Goal: Complete application form: Complete application form

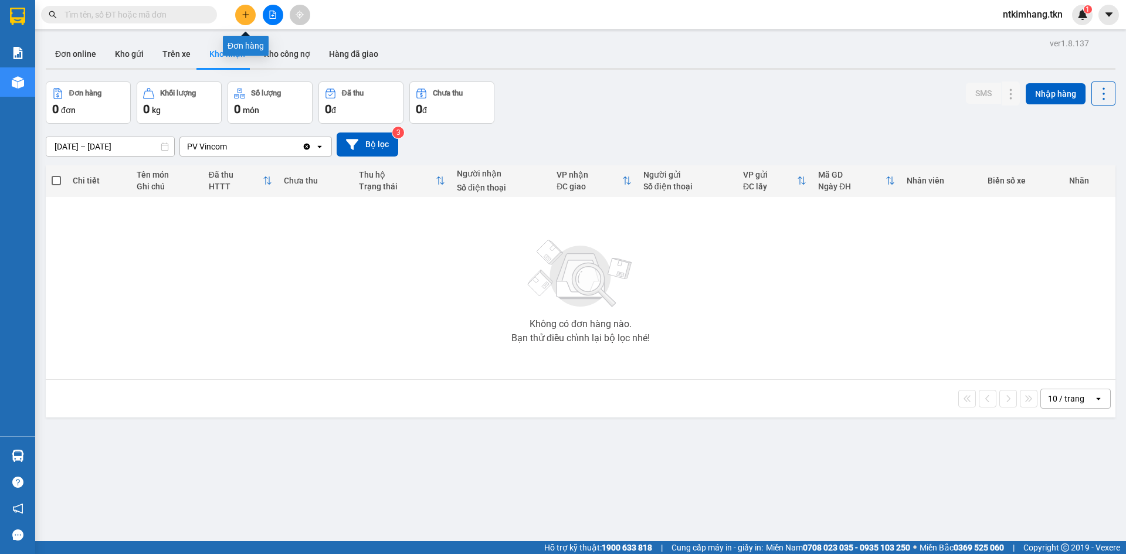
click at [242, 15] on icon "plus" at bounding box center [246, 15] width 8 height 8
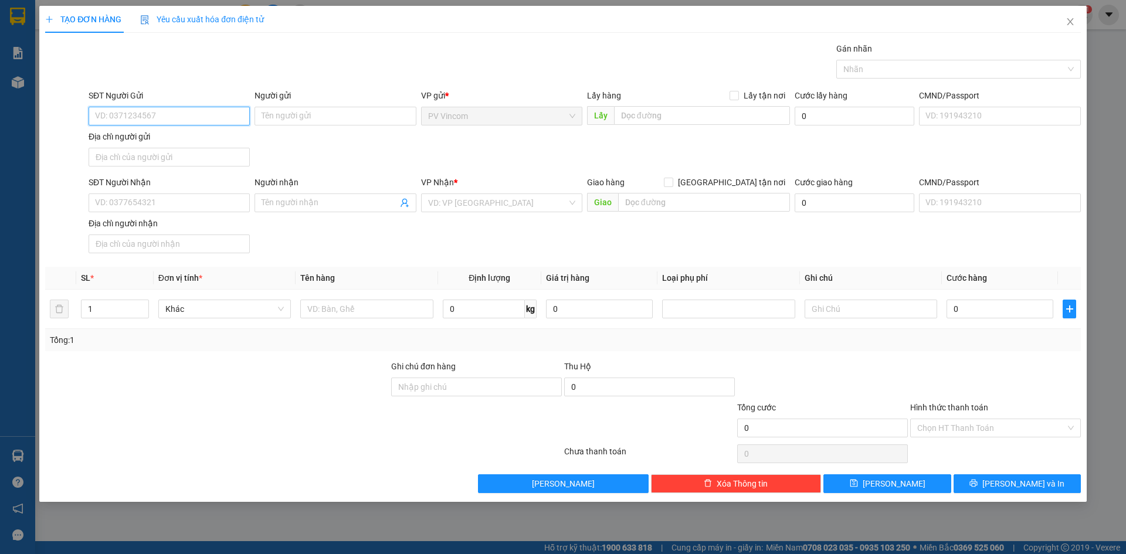
click at [162, 113] on input "SĐT Người Gửi" at bounding box center [169, 116] width 161 height 19
click at [130, 119] on input "07978711123" at bounding box center [169, 116] width 161 height 19
type input "0797871123"
click at [283, 119] on input "Người gửi" at bounding box center [335, 116] width 161 height 19
click at [303, 119] on input "Người gửi" at bounding box center [335, 116] width 161 height 19
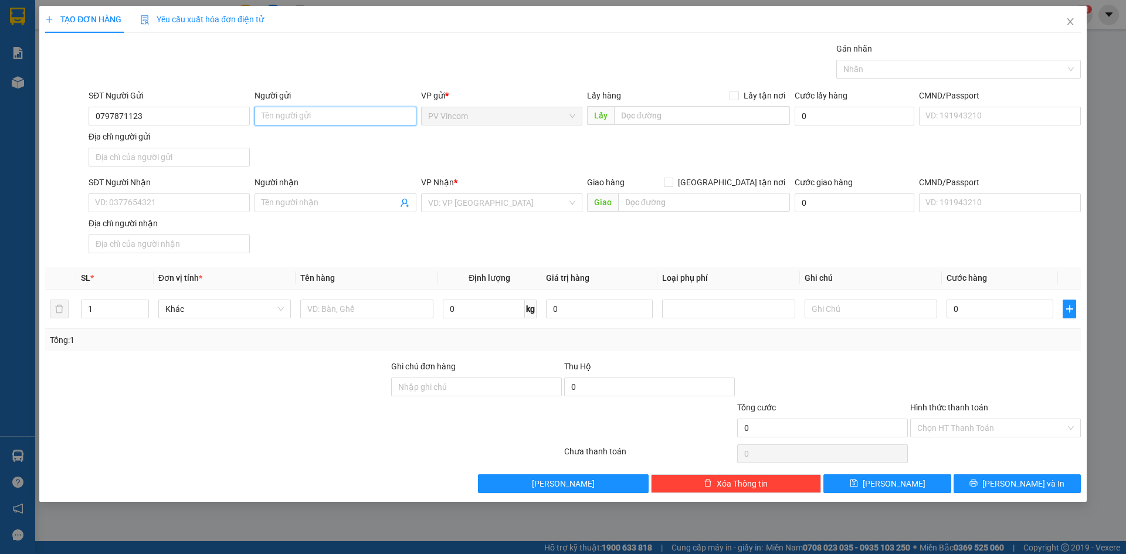
click at [318, 120] on input "Người gửi" at bounding box center [335, 116] width 161 height 19
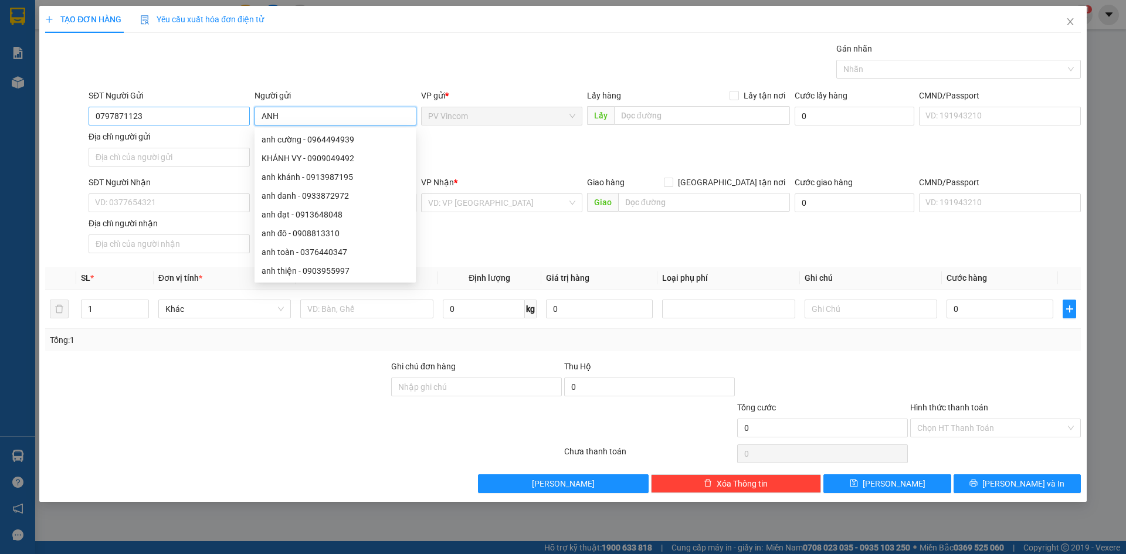
type input "ANH"
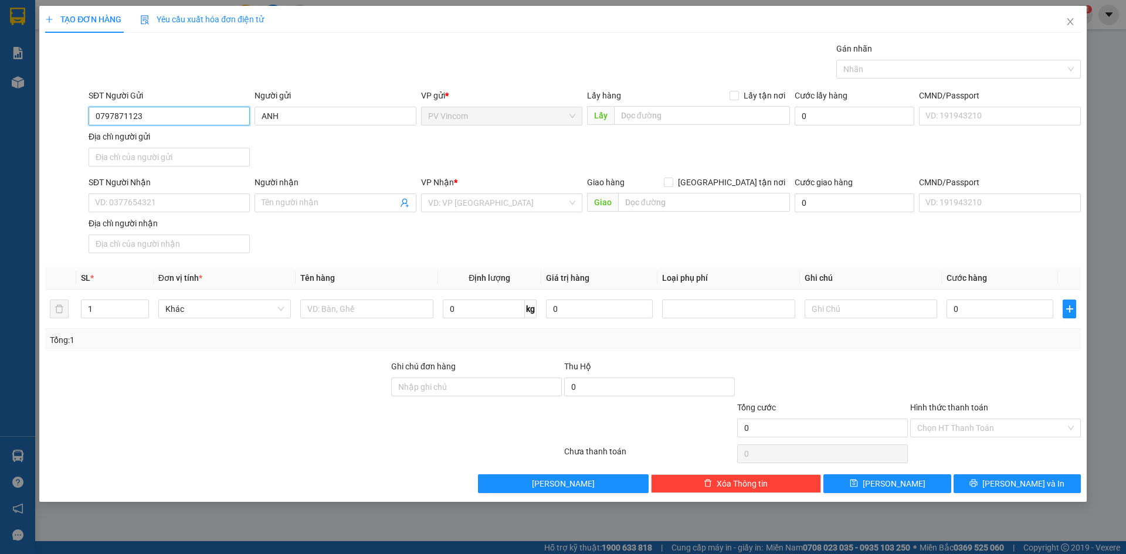
drag, startPoint x: 161, startPoint y: 121, endPoint x: 80, endPoint y: 124, distance: 80.4
click at [80, 124] on div "SĐT Người Gửi 0797871123 0797871123 Người gửi ANH VP gửi * PV Vincom Lấy hàng L…" at bounding box center [563, 130] width 1038 height 82
type input "0903045640"
click at [313, 120] on input "ANH" at bounding box center [335, 116] width 161 height 19
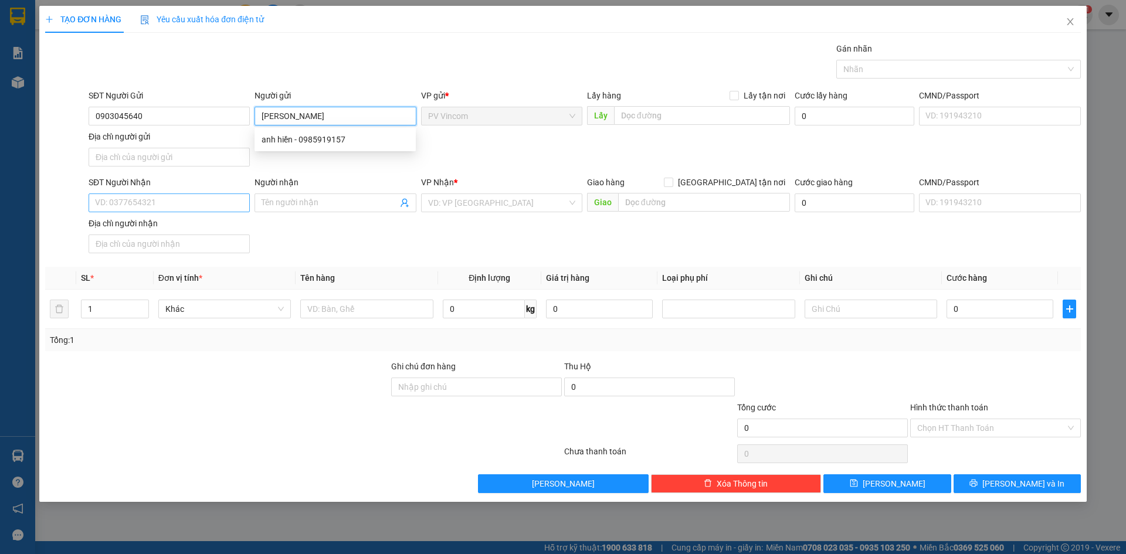
type input "[PERSON_NAME]"
click at [126, 204] on input "SĐT Người Nhận" at bounding box center [169, 203] width 161 height 19
type input "0987500902"
click at [462, 203] on input "search" at bounding box center [497, 203] width 139 height 18
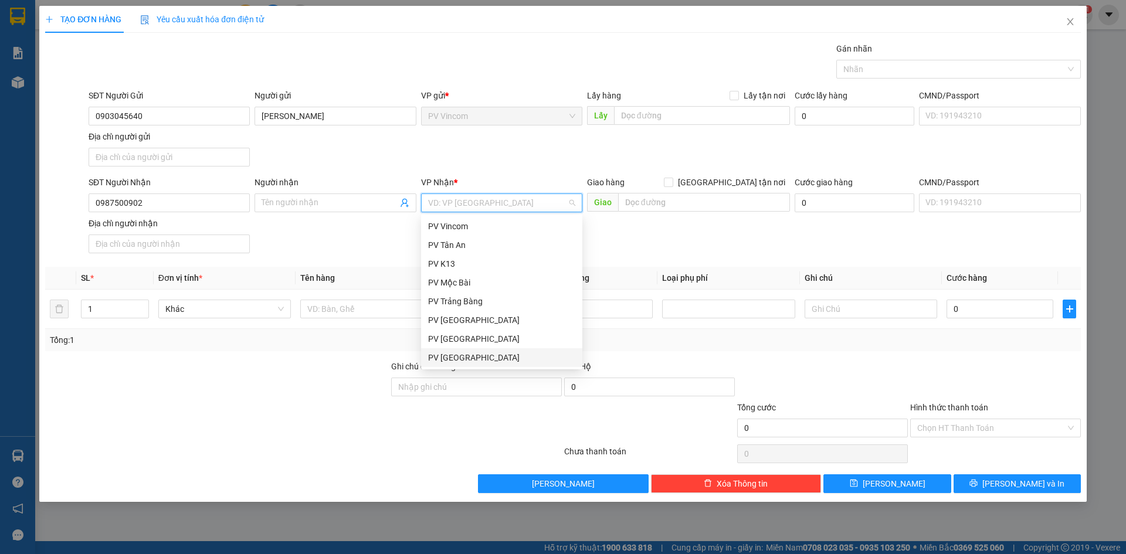
click at [456, 361] on div "PV [GEOGRAPHIC_DATA]" at bounding box center [501, 357] width 147 height 13
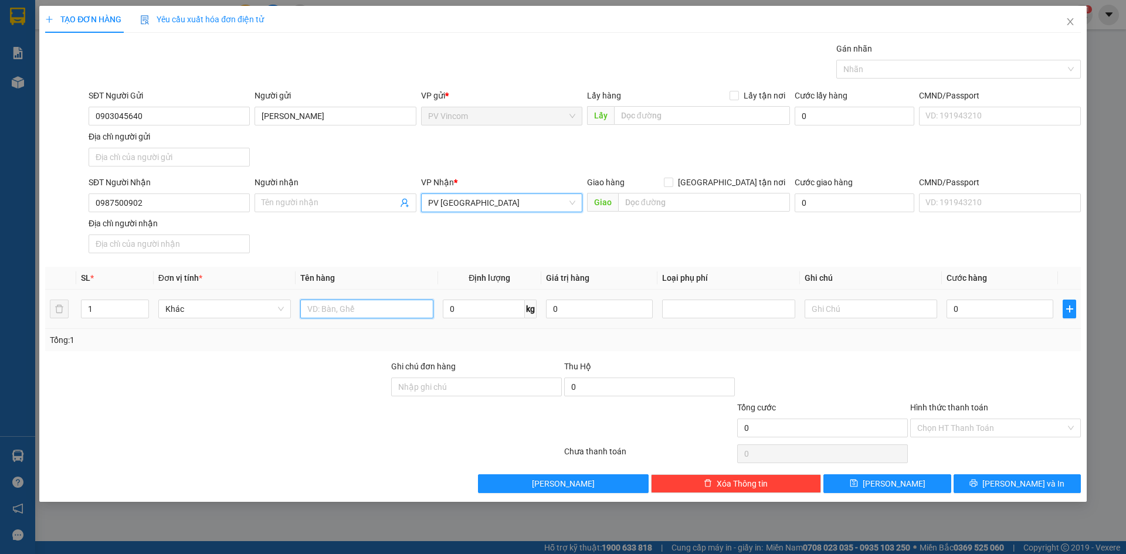
click at [343, 311] on input "text" at bounding box center [366, 309] width 133 height 19
click at [222, 308] on span "Khác" at bounding box center [224, 309] width 119 height 18
type input "LINH KIỆN ĐIỆN TỬ"
type input "H"
type input "THÙNG VỪA"
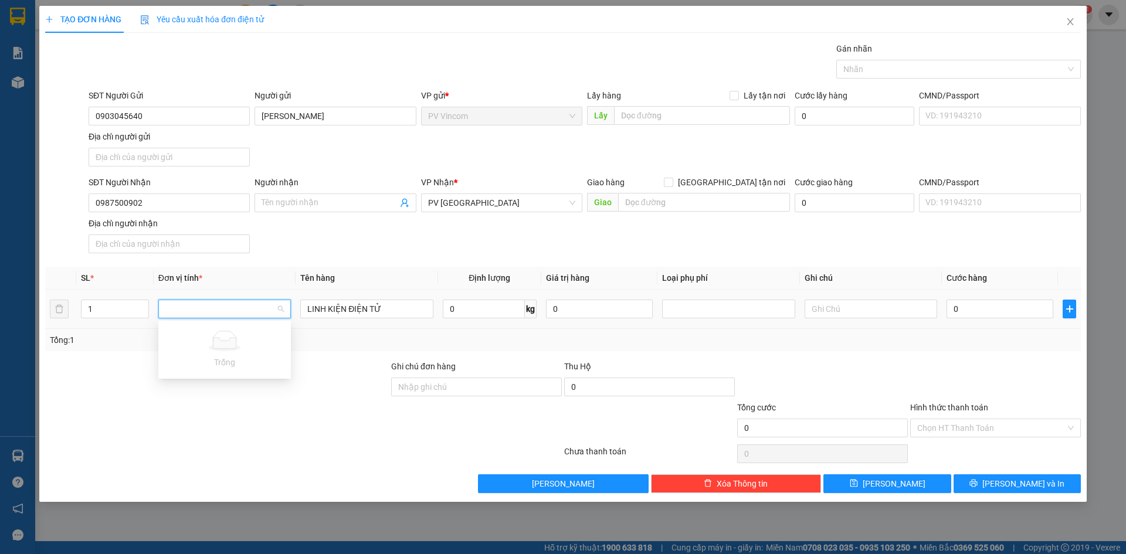
click at [304, 414] on div at bounding box center [217, 421] width 346 height 41
click at [283, 312] on span "Khác" at bounding box center [224, 309] width 119 height 18
click at [247, 312] on span "Khác" at bounding box center [224, 309] width 119 height 18
drag, startPoint x: 264, startPoint y: 309, endPoint x: 230, endPoint y: 316, distance: 34.7
click at [230, 315] on input "THÙNG" at bounding box center [220, 309] width 110 height 18
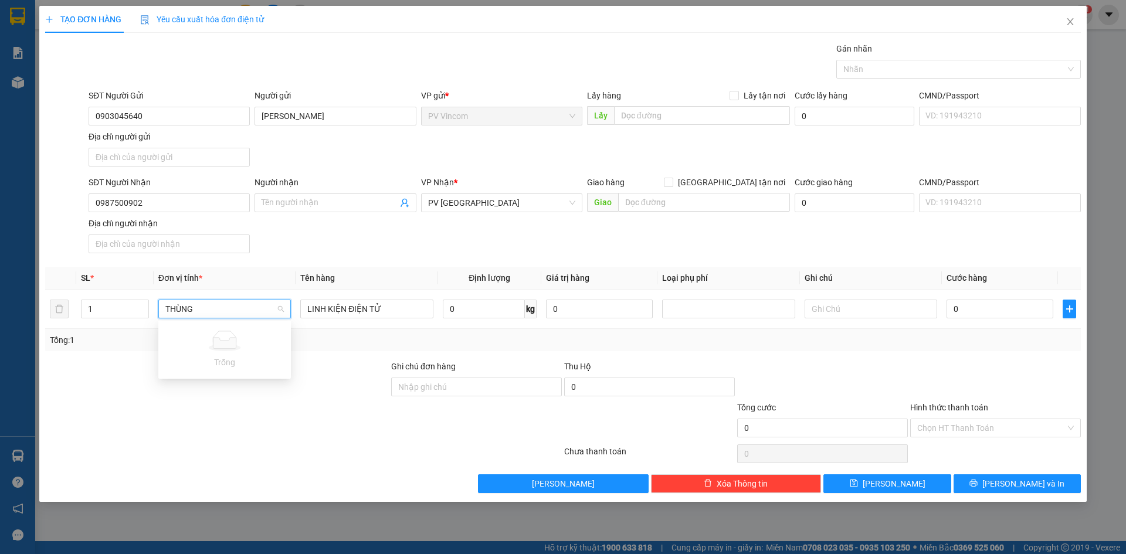
type input "THÙNG"
click at [304, 431] on div at bounding box center [217, 421] width 346 height 41
click at [286, 314] on div "Khác" at bounding box center [224, 309] width 133 height 19
click at [241, 312] on span "Khác" at bounding box center [224, 309] width 119 height 18
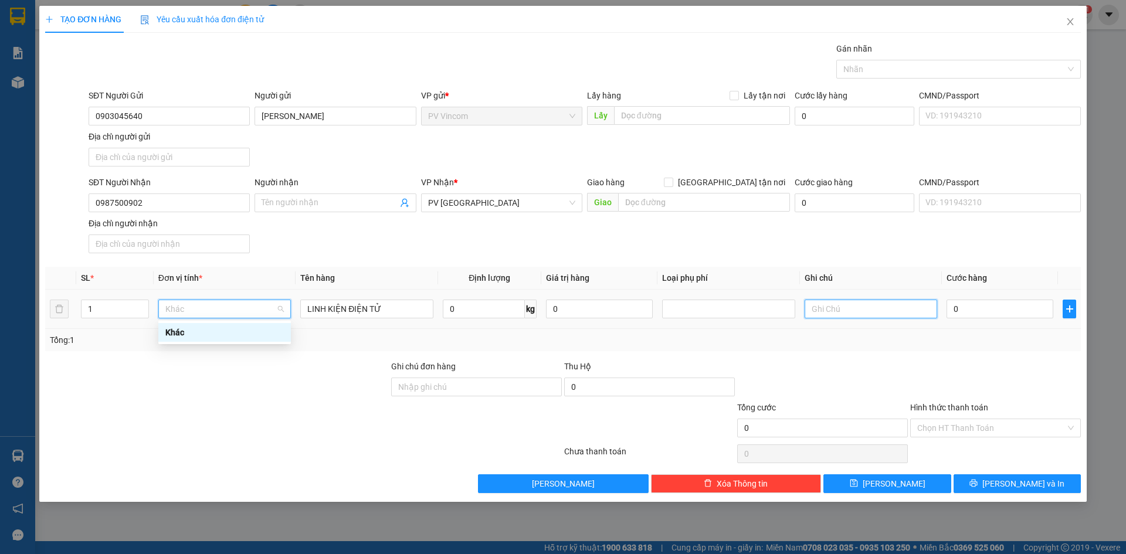
click at [846, 304] on input "text" at bounding box center [871, 309] width 133 height 19
drag, startPoint x: 212, startPoint y: 311, endPoint x: 179, endPoint y: 302, distance: 34.6
click at [160, 304] on div "Khác" at bounding box center [224, 309] width 133 height 19
type input "HƯ KHÔNG ĐỀN"
click at [185, 310] on span "Khác" at bounding box center [224, 309] width 119 height 18
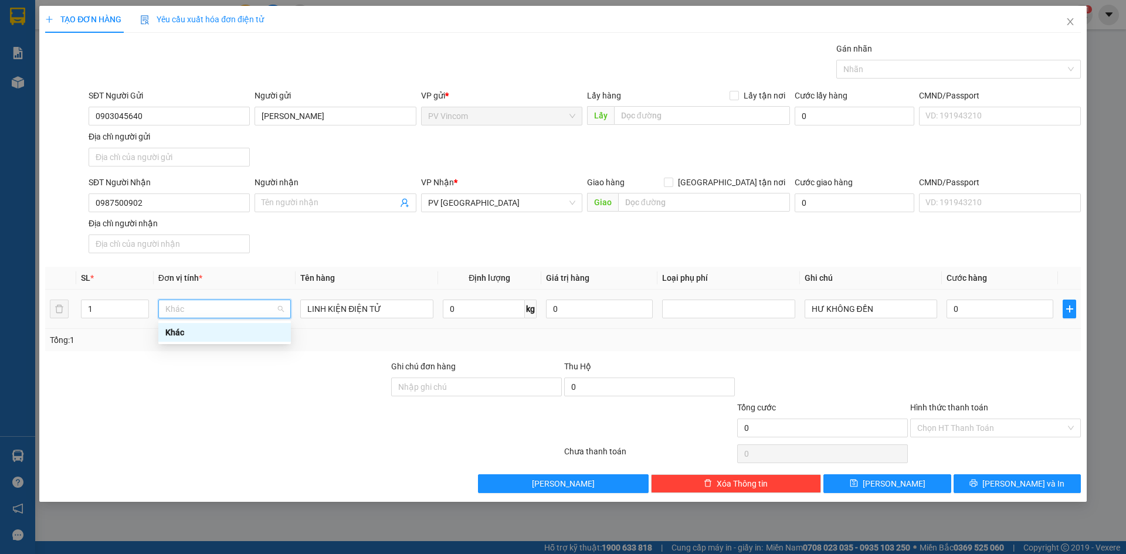
click at [185, 310] on span "Khác" at bounding box center [224, 309] width 119 height 18
type input "T"
click at [241, 309] on span "Khác" at bounding box center [224, 309] width 119 height 18
drag, startPoint x: 239, startPoint y: 309, endPoint x: 249, endPoint y: 400, distance: 90.8
click at [251, 400] on div at bounding box center [217, 380] width 346 height 41
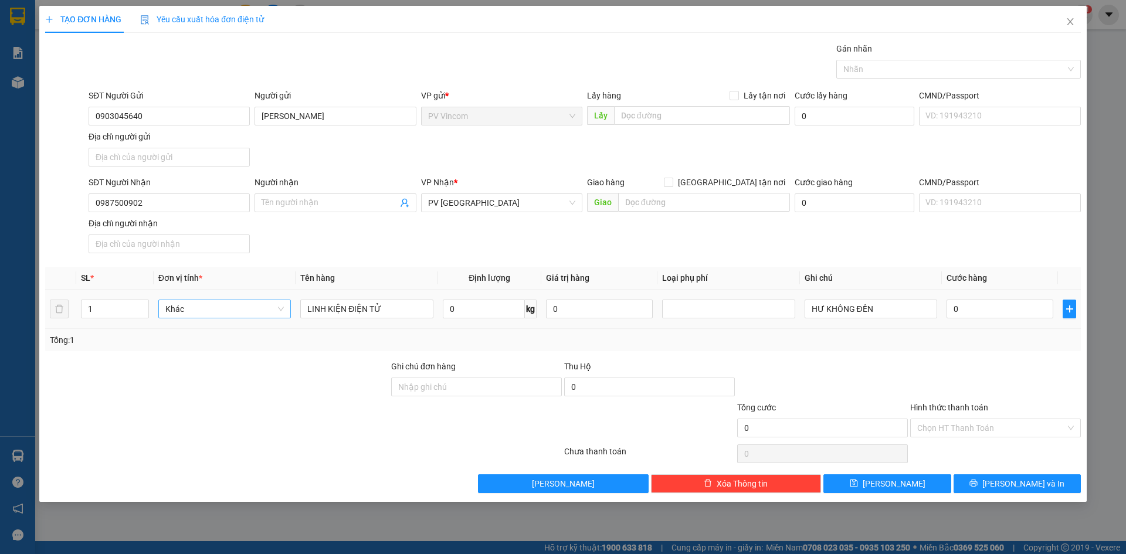
click at [284, 313] on span "Khác" at bounding box center [224, 309] width 119 height 18
click at [306, 312] on input "LINH KIỆN ĐIỆN TỬ" at bounding box center [366, 309] width 133 height 19
type input "1 THÙNG LINH KIỆN ĐIỆN TỬ"
click at [324, 380] on div at bounding box center [217, 380] width 346 height 41
click at [285, 310] on div "Khác" at bounding box center [224, 309] width 133 height 19
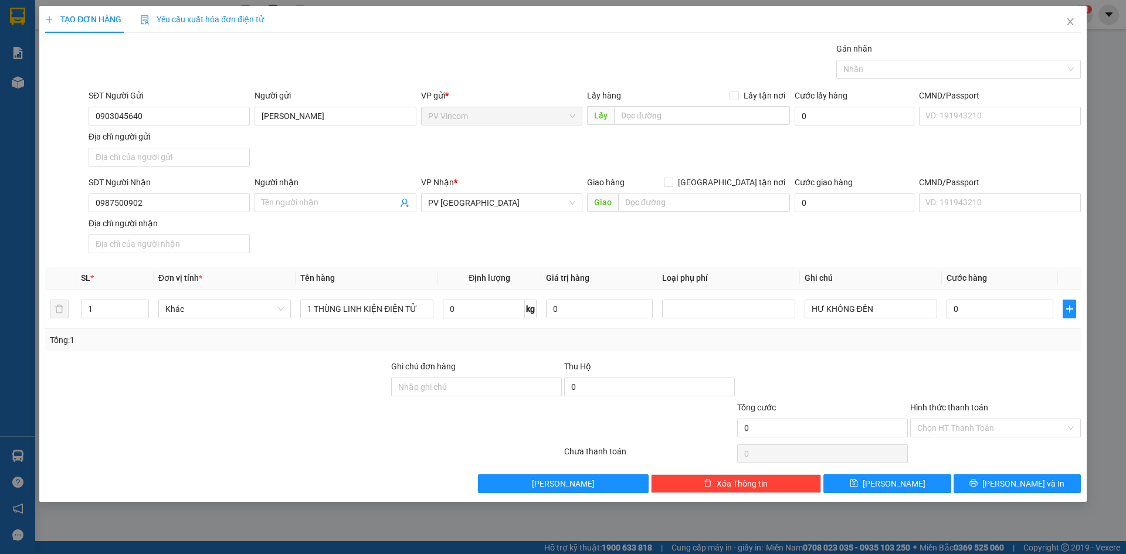
click at [288, 431] on div at bounding box center [217, 421] width 346 height 41
click at [967, 306] on input "0" at bounding box center [1000, 309] width 107 height 19
type input "3"
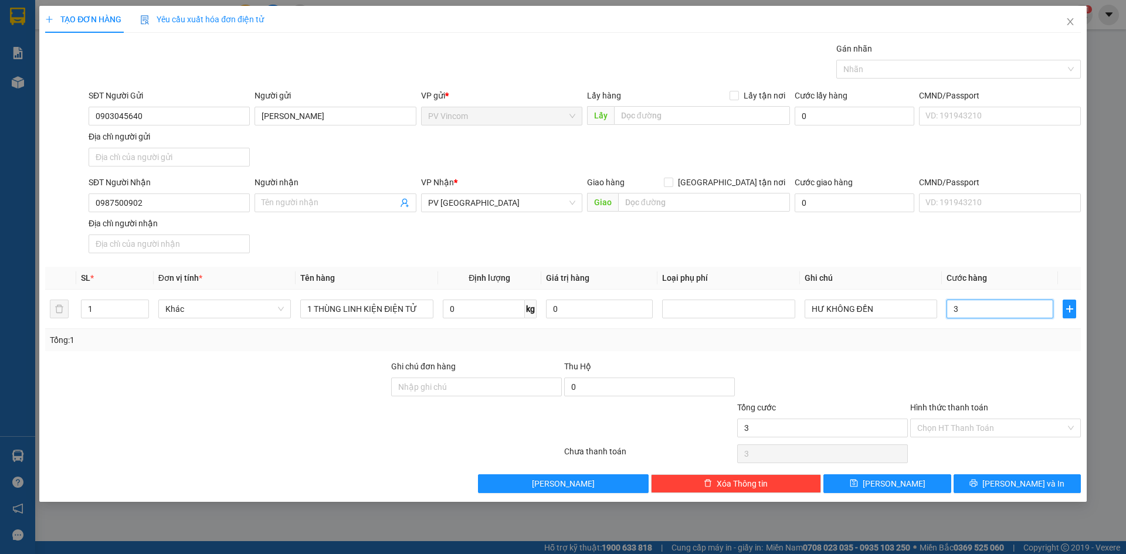
type input "30"
type input "300"
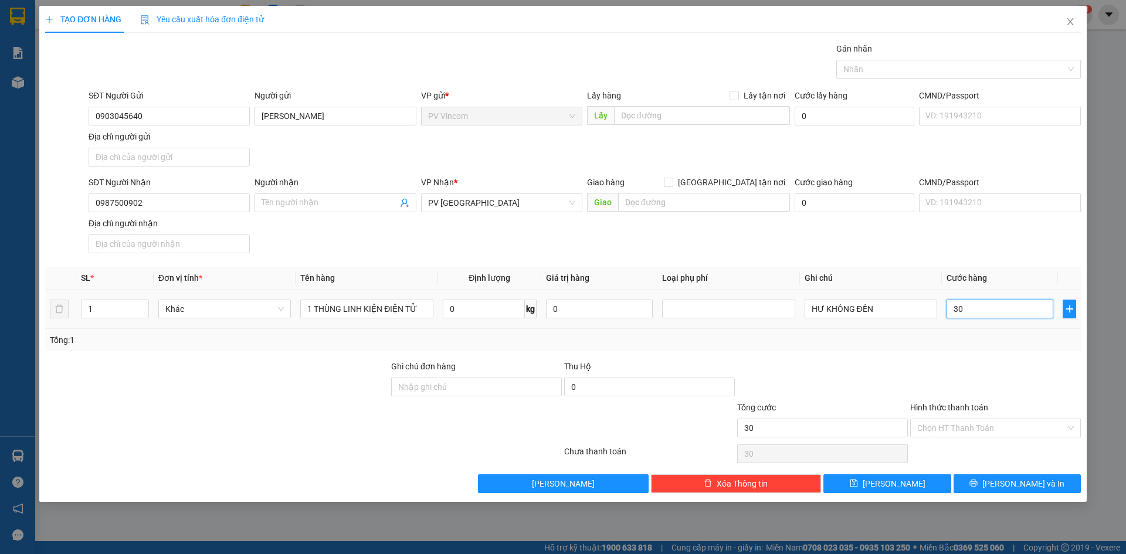
type input "300"
type input "3.000"
type input "30.000"
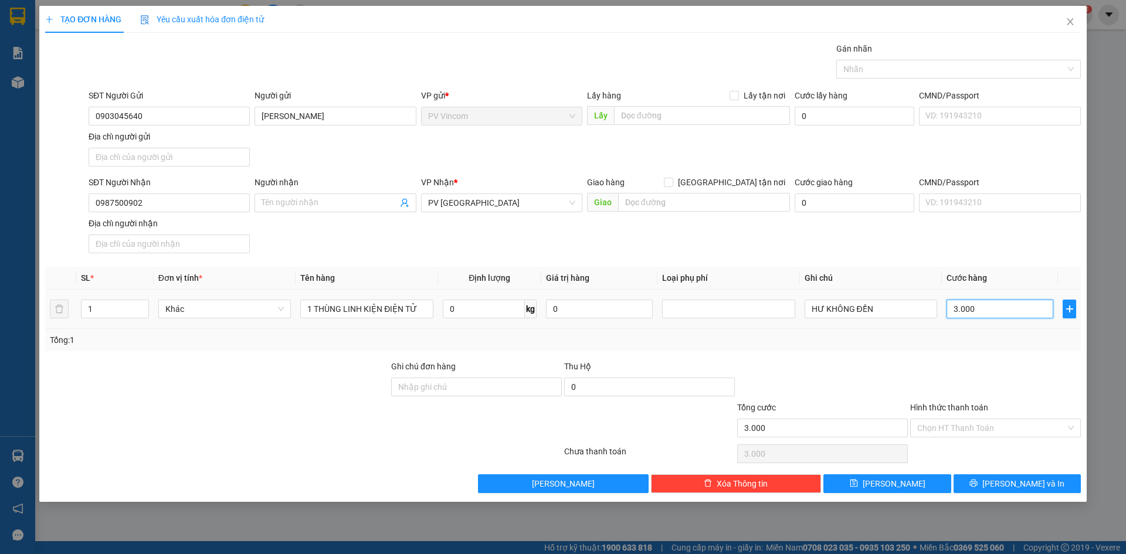
type input "30.000"
click at [878, 377] on div at bounding box center [822, 380] width 173 height 41
click at [978, 482] on icon "printer" at bounding box center [974, 483] width 8 height 8
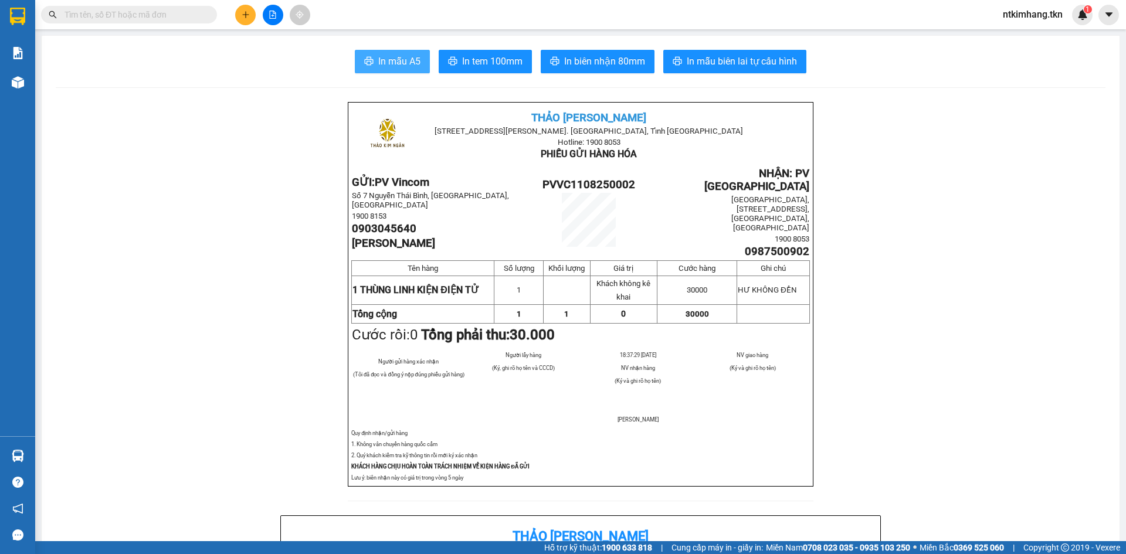
click at [396, 63] on span "In mẫu A5" at bounding box center [399, 61] width 42 height 15
